Goal: Information Seeking & Learning: Learn about a topic

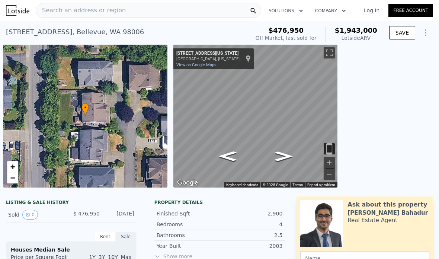
click at [83, 13] on span "Search an address or region" at bounding box center [81, 10] width 90 height 9
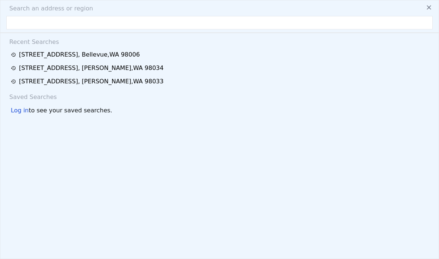
type input "$ 1,948,000"
type input "$ 1,248,690"
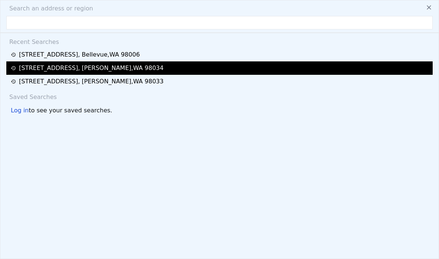
click at [39, 67] on div "[STREET_ADDRESS]" at bounding box center [91, 68] width 145 height 9
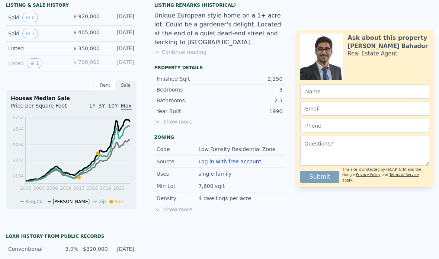
scroll to position [220, 0]
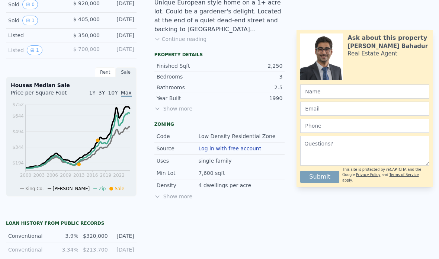
click at [170, 109] on span "Show more" at bounding box center [219, 108] width 131 height 7
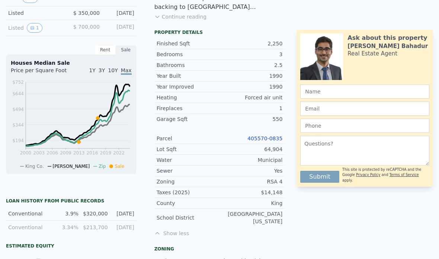
scroll to position [272, 0]
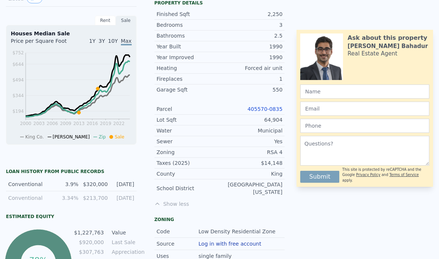
click at [268, 109] on link "405570-0835" at bounding box center [264, 109] width 35 height 6
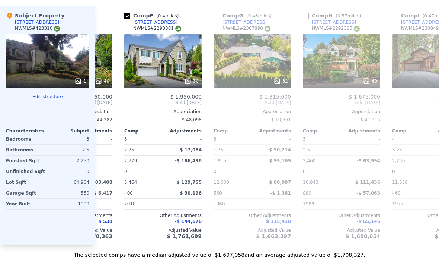
scroll to position [0, 426]
click at [281, 74] on div "32" at bounding box center [251, 61] width 77 height 54
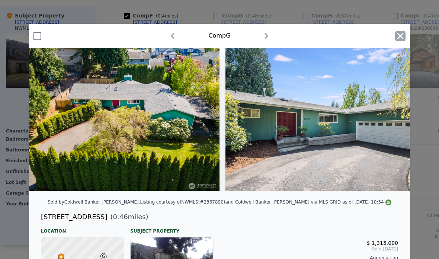
click at [404, 36] on icon "button" at bounding box center [400, 36] width 10 height 10
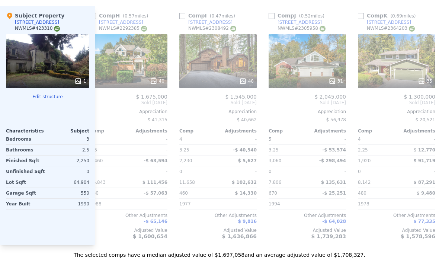
scroll to position [0, 639]
